Goal: Complete application form: Complete application form

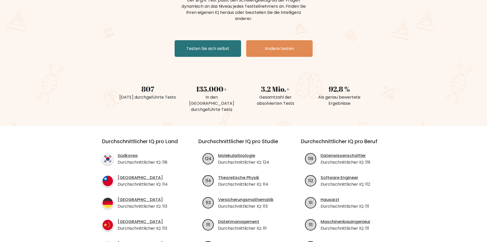
scroll to position [77, 0]
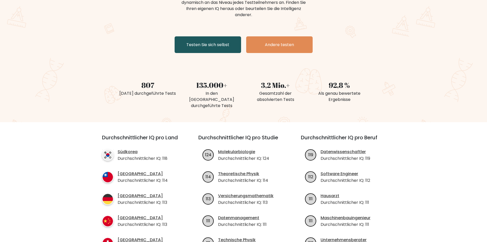
click at [221, 45] on font "Testen Sie sich selbst" at bounding box center [207, 45] width 43 height 6
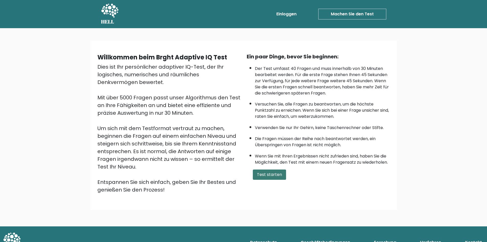
click at [279, 177] on font "Test starten" at bounding box center [269, 174] width 25 height 6
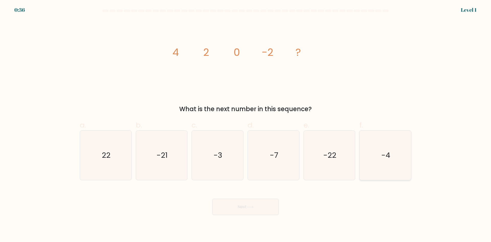
click at [380, 158] on icon "-4" at bounding box center [384, 154] width 49 height 49
click at [246, 124] on input "f. -4" at bounding box center [245, 122] width 0 height 3
radio input "true"
click at [242, 209] on button "Next" at bounding box center [245, 206] width 66 height 16
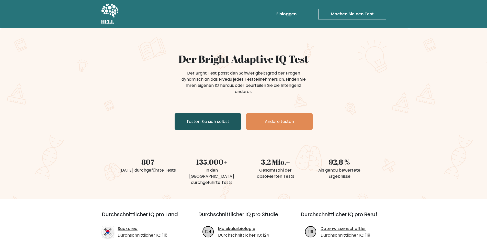
click at [224, 126] on link "Testen Sie sich selbst" at bounding box center [208, 121] width 66 height 17
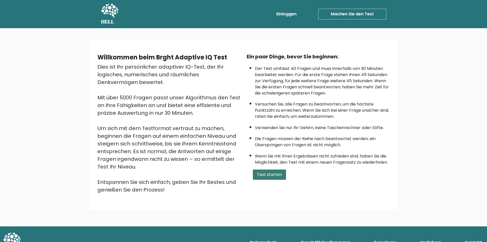
click at [276, 175] on font "Test starten" at bounding box center [269, 174] width 25 height 6
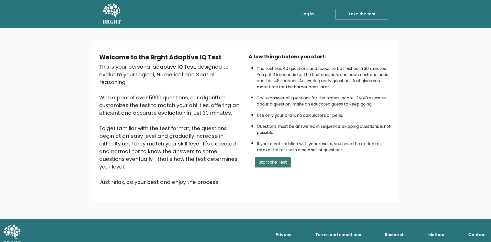
click at [283, 164] on button "Start the Test" at bounding box center [273, 162] width 36 height 10
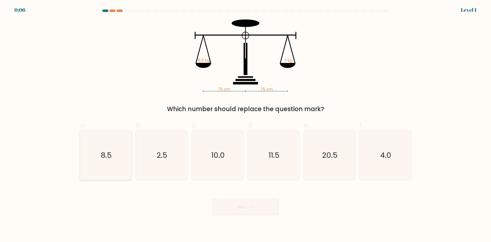
click at [110, 157] on text "8.5" at bounding box center [106, 155] width 11 height 10
click at [245, 124] on input "a. 8.5" at bounding box center [245, 122] width 0 height 3
radio input "true"
click at [259, 210] on button "Next" at bounding box center [245, 206] width 66 height 16
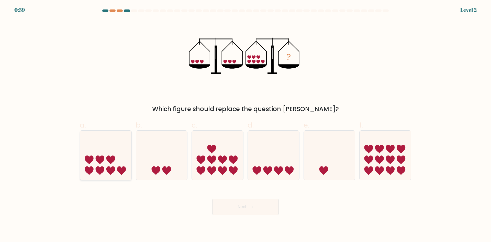
click at [115, 155] on icon at bounding box center [105, 155] width 51 height 42
click at [245, 124] on input "a." at bounding box center [245, 122] width 0 height 3
radio input "true"
click at [249, 209] on button "Next" at bounding box center [245, 206] width 66 height 16
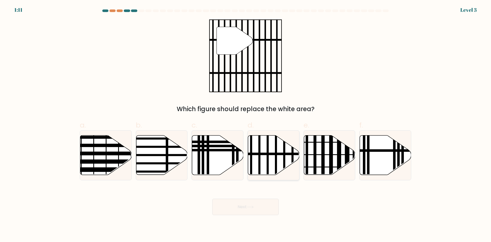
click at [265, 161] on icon at bounding box center [273, 154] width 51 height 39
click at [246, 124] on input "d." at bounding box center [245, 122] width 0 height 3
radio input "true"
click at [244, 208] on button "Next" at bounding box center [245, 206] width 66 height 16
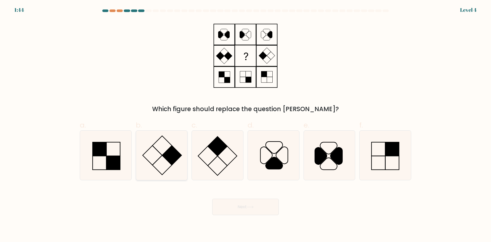
click at [162, 155] on rect at bounding box center [152, 154] width 19 height 19
click at [245, 124] on input "b." at bounding box center [245, 122] width 0 height 3
radio input "true"
click at [242, 208] on button "Next" at bounding box center [245, 206] width 66 height 16
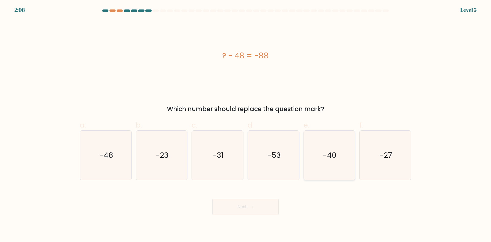
click at [332, 166] on icon "-40" at bounding box center [328, 154] width 49 height 49
click at [246, 124] on input "e. -40" at bounding box center [245, 122] width 0 height 3
radio input "true"
click at [247, 206] on button "Next" at bounding box center [245, 206] width 66 height 16
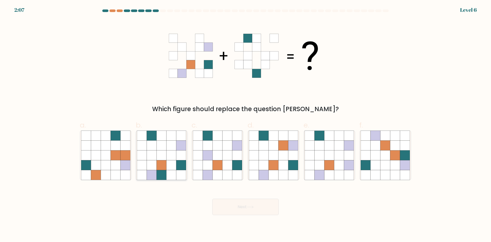
click at [163, 149] on icon at bounding box center [162, 145] width 10 height 10
click at [245, 124] on input "b." at bounding box center [245, 122] width 0 height 3
radio input "true"
click at [269, 211] on button "Next" at bounding box center [245, 206] width 66 height 16
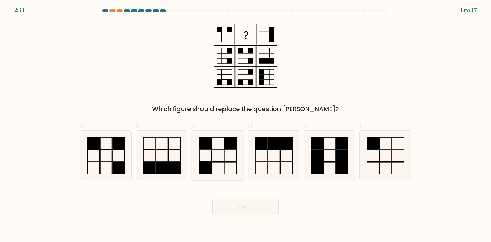
click at [222, 159] on icon at bounding box center [217, 154] width 49 height 49
click at [245, 124] on input "c." at bounding box center [245, 122] width 0 height 3
radio input "true"
click at [252, 211] on button "Next" at bounding box center [245, 206] width 66 height 16
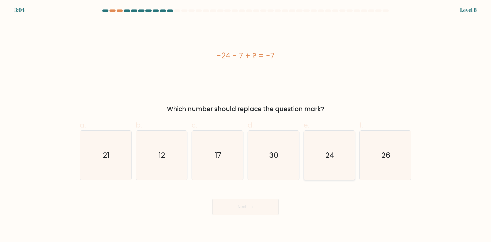
click at [331, 170] on icon "24" at bounding box center [328, 154] width 49 height 49
click at [246, 124] on input "e. 24" at bounding box center [245, 122] width 0 height 3
radio input "true"
click at [242, 210] on button "Next" at bounding box center [245, 206] width 66 height 16
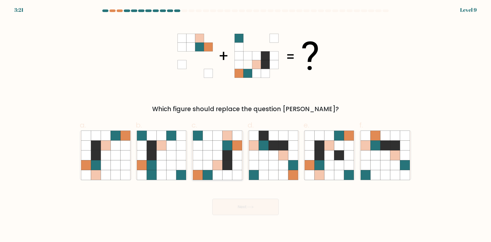
click at [215, 164] on icon at bounding box center [217, 165] width 10 height 10
click at [245, 124] on input "c." at bounding box center [245, 122] width 0 height 3
radio input "true"
click at [254, 208] on icon at bounding box center [250, 206] width 7 height 3
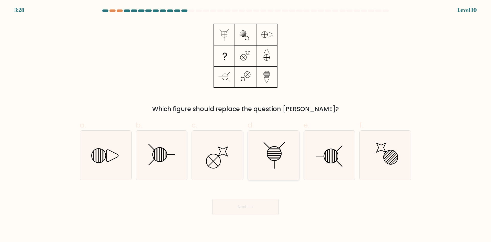
click at [274, 157] on line at bounding box center [274, 157] width 12 height 0
click at [246, 124] on input "d." at bounding box center [245, 122] width 0 height 3
radio input "true"
click at [162, 154] on line at bounding box center [162, 154] width 0 height 14
click at [245, 124] on input "b." at bounding box center [245, 122] width 0 height 3
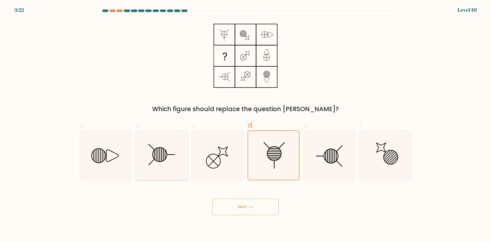
radio input "true"
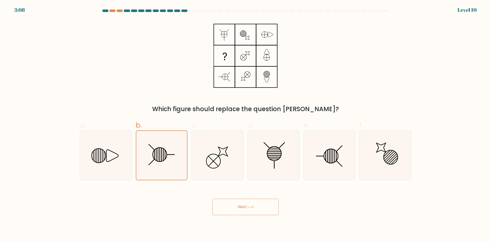
click at [266, 209] on button "Next" at bounding box center [245, 206] width 66 height 16
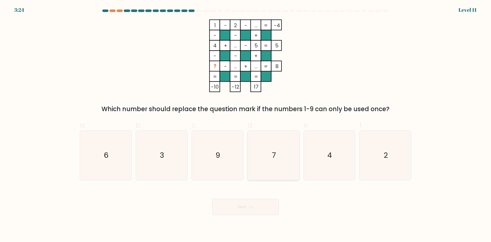
click at [278, 163] on icon "7" at bounding box center [273, 154] width 49 height 49
click at [246, 124] on input "d. 7" at bounding box center [245, 122] width 0 height 3
radio input "true"
click at [254, 211] on button "Next" at bounding box center [245, 206] width 66 height 16
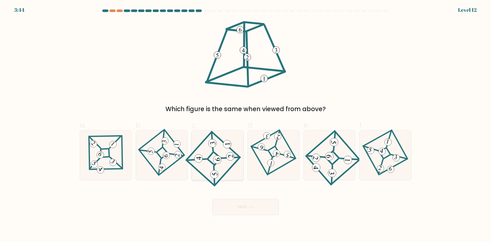
click at [213, 161] on icon at bounding box center [218, 154] width 46 height 39
click at [245, 124] on input "c." at bounding box center [245, 122] width 0 height 3
radio input "true"
click at [257, 207] on button "Next" at bounding box center [245, 206] width 66 height 16
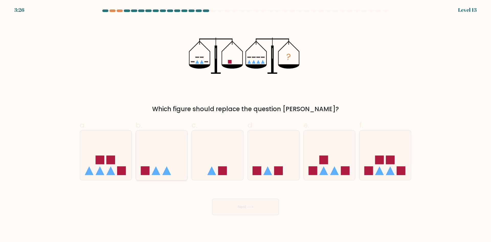
click at [164, 166] on icon at bounding box center [161, 155] width 51 height 42
click at [245, 124] on input "b." at bounding box center [245, 122] width 0 height 3
radio input "true"
click at [249, 208] on button "Next" at bounding box center [245, 206] width 66 height 16
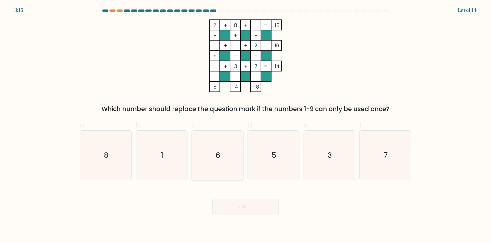
drag, startPoint x: 211, startPoint y: 164, endPoint x: 222, endPoint y: 170, distance: 12.4
click at [212, 164] on icon "6" at bounding box center [217, 154] width 49 height 49
click at [245, 124] on input "c. 6" at bounding box center [245, 122] width 0 height 3
radio input "true"
click at [245, 208] on button "Next" at bounding box center [245, 206] width 66 height 16
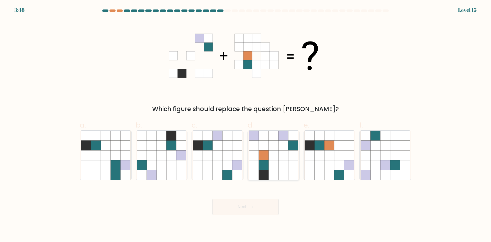
click at [281, 150] on icon at bounding box center [283, 145] width 10 height 10
click at [246, 124] on input "d." at bounding box center [245, 122] width 0 height 3
radio input "true"
click at [253, 207] on icon at bounding box center [250, 207] width 6 height 2
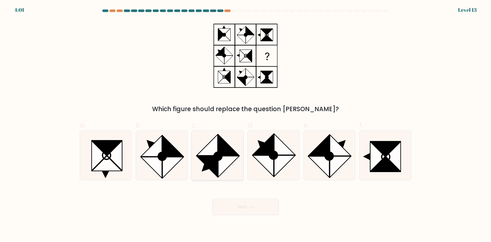
click at [218, 164] on icon at bounding box center [228, 166] width 21 height 21
click at [245, 124] on input "c." at bounding box center [245, 122] width 0 height 3
radio input "true"
click at [237, 209] on button "Next" at bounding box center [245, 206] width 66 height 16
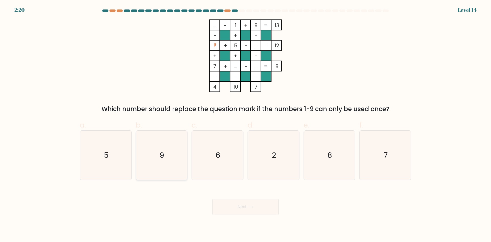
drag, startPoint x: 167, startPoint y: 152, endPoint x: 180, endPoint y: 172, distance: 23.9
click at [168, 154] on icon "9" at bounding box center [161, 154] width 49 height 49
click at [245, 124] on input "b. 9" at bounding box center [245, 122] width 0 height 3
radio input "true"
click at [236, 209] on button "Next" at bounding box center [245, 206] width 66 height 16
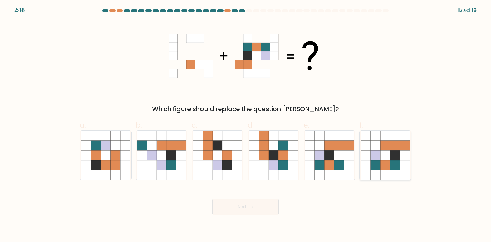
click at [373, 165] on icon at bounding box center [375, 165] width 10 height 10
click at [246, 124] on input "f." at bounding box center [245, 122] width 0 height 3
radio input "true"
click at [231, 206] on button "Next" at bounding box center [245, 206] width 66 height 16
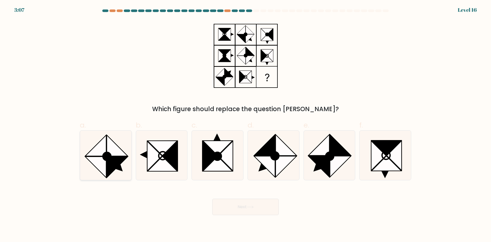
click at [120, 170] on icon at bounding box center [119, 167] width 8 height 8
click at [245, 124] on input "a." at bounding box center [245, 122] width 0 height 3
radio input "true"
click at [264, 208] on button "Next" at bounding box center [245, 206] width 66 height 16
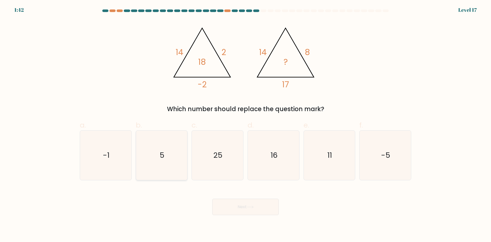
click at [170, 160] on icon "5" at bounding box center [161, 154] width 49 height 49
click at [245, 124] on input "b. 5" at bounding box center [245, 122] width 0 height 3
radio input "true"
click at [239, 208] on button "Next" at bounding box center [245, 206] width 66 height 16
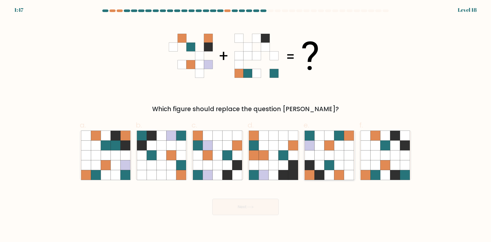
click at [336, 157] on icon at bounding box center [339, 155] width 10 height 10
click at [246, 124] on input "e." at bounding box center [245, 122] width 0 height 3
radio input "true"
click at [242, 206] on button "Next" at bounding box center [245, 206] width 66 height 16
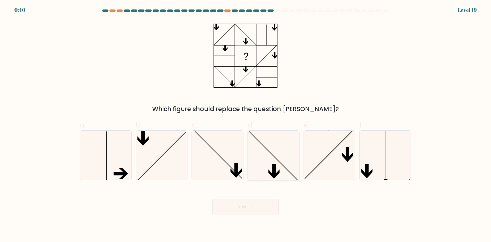
click at [276, 158] on icon at bounding box center [273, 154] width 49 height 49
click at [246, 124] on input "d." at bounding box center [245, 122] width 0 height 3
radio input "true"
click at [260, 206] on button "Next" at bounding box center [245, 206] width 66 height 16
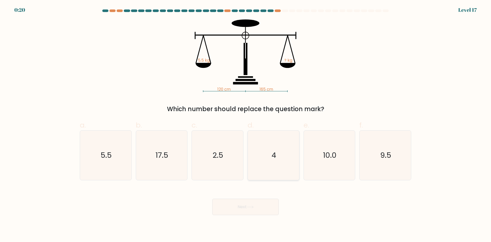
click at [281, 159] on icon "4" at bounding box center [273, 154] width 49 height 49
click at [246, 124] on input "d. 4" at bounding box center [245, 122] width 0 height 3
radio input "true"
click at [254, 207] on icon at bounding box center [250, 206] width 7 height 3
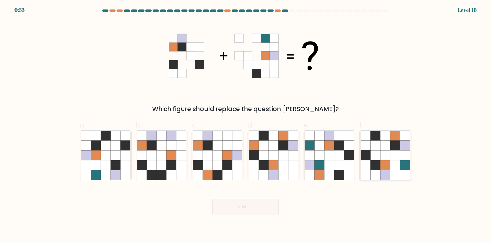
click at [395, 165] on icon at bounding box center [395, 165] width 10 height 10
click at [246, 124] on input "f." at bounding box center [245, 122] width 0 height 3
radio input "true"
click at [238, 208] on button "Next" at bounding box center [245, 206] width 66 height 16
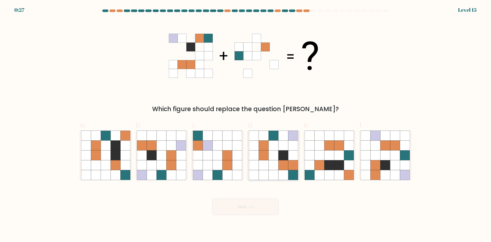
click at [274, 161] on icon at bounding box center [273, 165] width 10 height 10
click at [246, 124] on input "d." at bounding box center [245, 122] width 0 height 3
radio input "true"
click at [247, 208] on button "Next" at bounding box center [245, 206] width 66 height 16
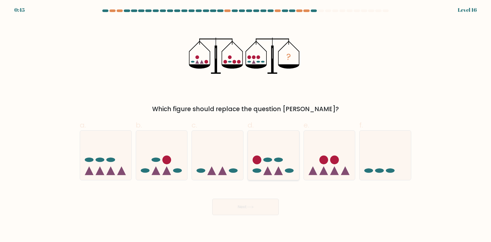
click at [268, 163] on icon at bounding box center [273, 155] width 51 height 42
click at [246, 124] on input "d." at bounding box center [245, 122] width 0 height 3
radio input "true"
click at [249, 209] on button "Next" at bounding box center [245, 206] width 66 height 16
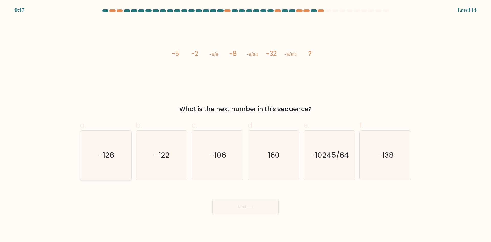
click at [96, 163] on icon "-128" at bounding box center [105, 154] width 49 height 49
click at [245, 124] on input "a. -128" at bounding box center [245, 122] width 0 height 3
radio input "true"
click at [240, 210] on button "Next" at bounding box center [245, 206] width 66 height 16
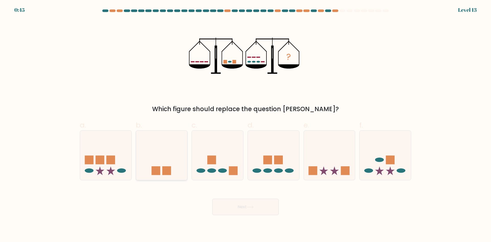
drag, startPoint x: 164, startPoint y: 166, endPoint x: 144, endPoint y: 166, distance: 20.4
click at [167, 164] on icon at bounding box center [161, 155] width 51 height 42
click at [245, 124] on input "b." at bounding box center [245, 122] width 0 height 3
radio input "true"
click at [382, 78] on div "? Which figure should replace the question mark?" at bounding box center [245, 66] width 337 height 94
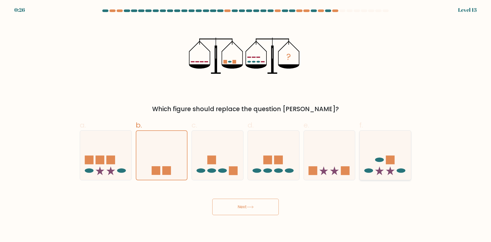
click at [389, 171] on icon at bounding box center [390, 170] width 9 height 9
click at [246, 124] on input "f." at bounding box center [245, 122] width 0 height 3
radio input "true"
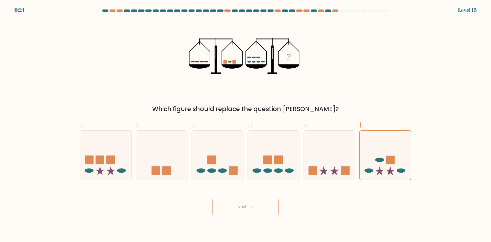
click at [237, 210] on button "Next" at bounding box center [245, 206] width 66 height 16
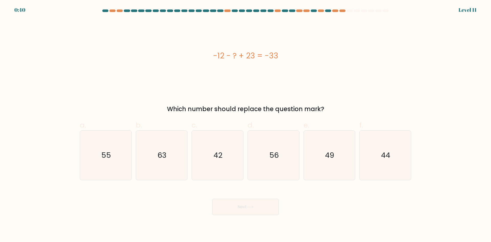
drag, startPoint x: 398, startPoint y: 166, endPoint x: 362, endPoint y: 194, distance: 46.0
click at [398, 168] on icon "44" at bounding box center [384, 154] width 49 height 49
click at [246, 124] on input "f. 44" at bounding box center [245, 122] width 0 height 3
radio input "true"
click at [241, 210] on button "Next" at bounding box center [245, 206] width 66 height 16
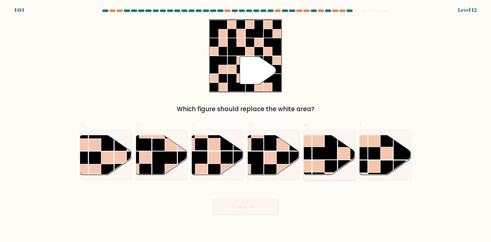
click at [326, 155] on rect at bounding box center [324, 146] width 25 height 25
click at [246, 124] on input "e." at bounding box center [245, 122] width 0 height 3
radio input "true"
click at [242, 206] on button "Next" at bounding box center [245, 206] width 66 height 16
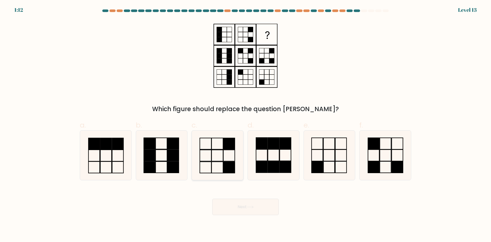
click at [209, 155] on icon at bounding box center [217, 154] width 49 height 49
click at [245, 124] on input "c." at bounding box center [245, 122] width 0 height 3
radio input "true"
click at [260, 209] on button "Next" at bounding box center [245, 206] width 66 height 16
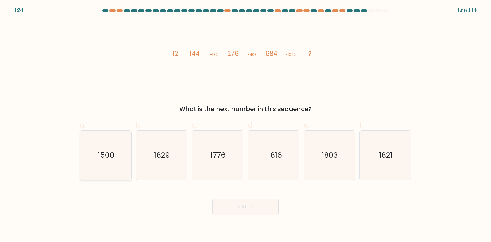
click at [104, 159] on text "1500" at bounding box center [106, 155] width 17 height 10
click at [245, 124] on input "a. 1500" at bounding box center [245, 122] width 0 height 3
radio input "true"
click at [263, 208] on button "Next" at bounding box center [245, 206] width 66 height 16
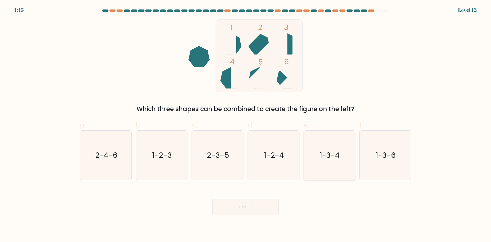
click at [327, 151] on text "1-3-4" at bounding box center [330, 155] width 20 height 10
click at [246, 124] on input "e. 1-3-4" at bounding box center [245, 122] width 0 height 3
radio input "true"
click at [261, 206] on button "Next" at bounding box center [245, 206] width 66 height 16
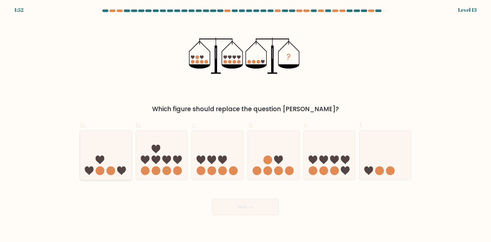
click at [100, 167] on circle at bounding box center [100, 170] width 9 height 9
click at [245, 124] on input "a." at bounding box center [245, 122] width 0 height 3
radio input "true"
click at [264, 209] on button "Next" at bounding box center [245, 206] width 66 height 16
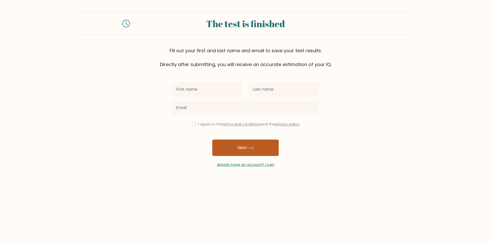
click at [257, 147] on button "Next" at bounding box center [245, 147] width 66 height 16
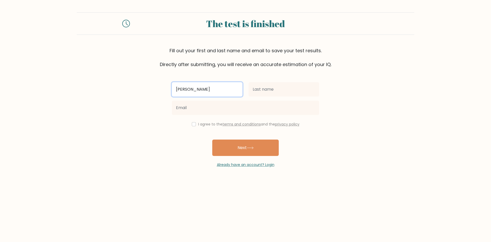
type input "[PERSON_NAME]"
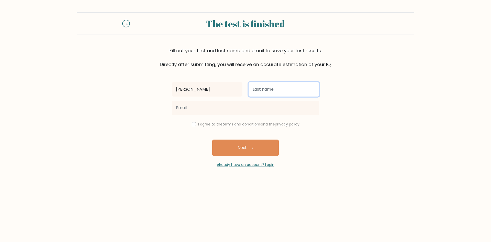
click at [269, 90] on input "text" at bounding box center [283, 89] width 71 height 14
type input "[PERSON_NAME]"
click at [192, 124] on input "checkbox" at bounding box center [194, 124] width 4 height 4
checkbox input "true"
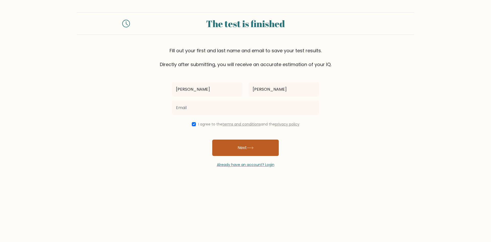
click at [247, 149] on button "Next" at bounding box center [245, 147] width 66 height 16
